Goal: Task Accomplishment & Management: Manage account settings

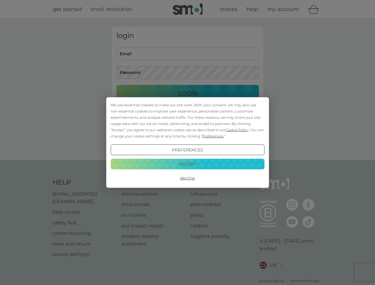
click at [237, 130] on span "Cookie Policy" at bounding box center [236, 130] width 23 height 4
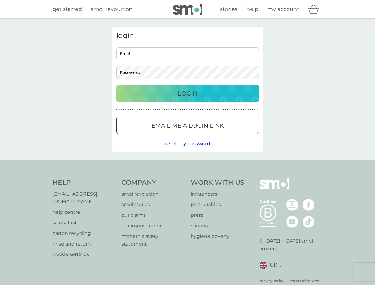
click at [212, 136] on div "login Email Password Login ● ● ● ● ● ● ● ● ● ● ● ● ● ● ● ● ● ● ● ● ● ● ● ● ● ● …" at bounding box center [187, 89] width 151 height 125
click at [187, 150] on div "login Email Password Login ● ● ● ● ● ● ● ● ● ● ● ● ● ● ● ● ● ● ● ● ● ● ● ● ● ● …" at bounding box center [187, 89] width 151 height 125
click at [187, 178] on div "Help [EMAIL_ADDRESS][DOMAIN_NAME] help centre safety first carton recycling rin…" at bounding box center [187, 230] width 270 height 105
click at [187, 164] on div "Help [EMAIL_ADDRESS][DOMAIN_NAME] help centre safety first carton recycling rin…" at bounding box center [187, 230] width 375 height 141
